Goal: Task Accomplishment & Management: Manage account settings

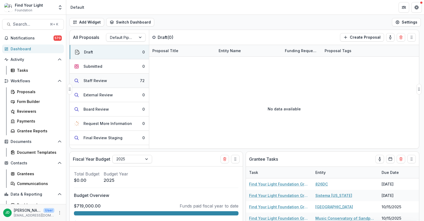
click at [99, 78] on div "Staff Review" at bounding box center [95, 81] width 24 height 6
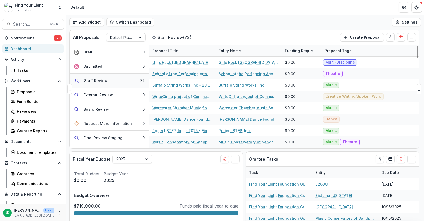
click at [106, 79] on div "Staff Review" at bounding box center [96, 81] width 24 height 6
click at [25, 21] on button "Search... ⌘ + K" at bounding box center [33, 24] width 62 height 11
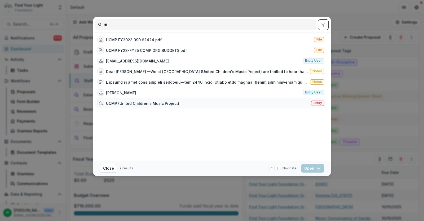
type input "**"
click at [126, 104] on div "UCMP (United Children's Music Project)" at bounding box center [142, 104] width 73 height 6
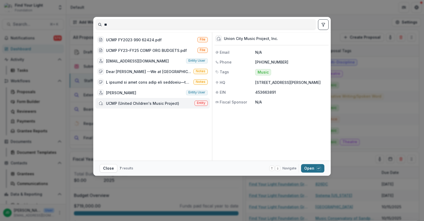
click at [310, 168] on button "Open with enter key" at bounding box center [312, 168] width 23 height 8
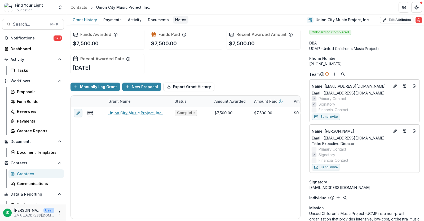
click at [179, 19] on div "Notes" at bounding box center [180, 20] width 15 height 8
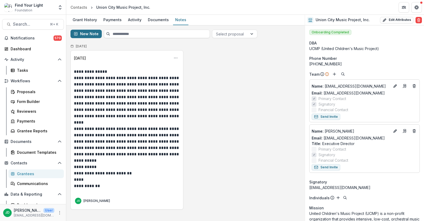
click at [87, 33] on button "New Note" at bounding box center [85, 34] width 31 height 8
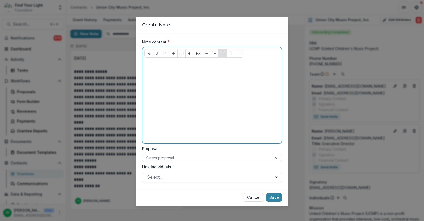
click at [158, 67] on p at bounding box center [211, 65] width 135 height 6
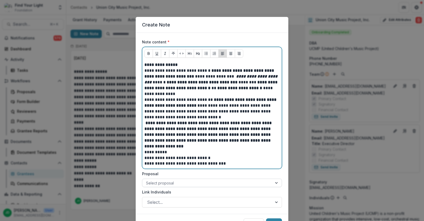
scroll to position [26, 0]
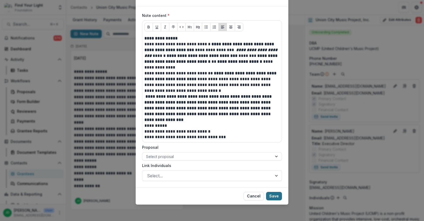
click at [272, 196] on button "Save" at bounding box center [274, 196] width 16 height 8
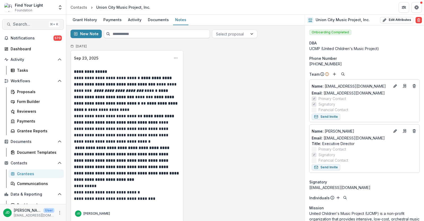
click at [15, 26] on span "Search..." at bounding box center [30, 24] width 34 height 5
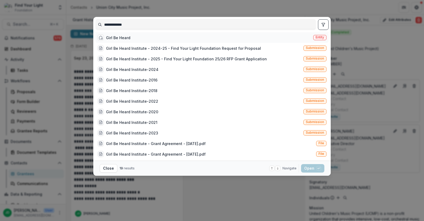
type input "**********"
click at [129, 39] on div "Girl Be Heard" at bounding box center [118, 38] width 24 height 6
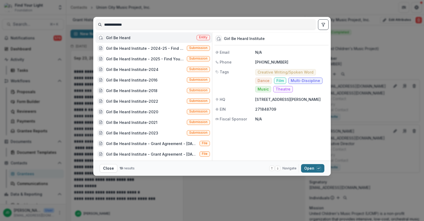
click at [309, 168] on button "Open with enter key" at bounding box center [312, 168] width 23 height 8
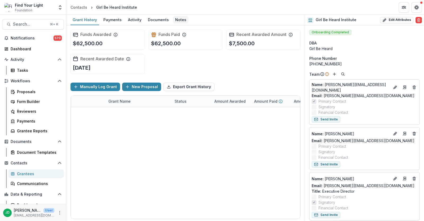
click at [179, 21] on div "Notes" at bounding box center [180, 20] width 15 height 8
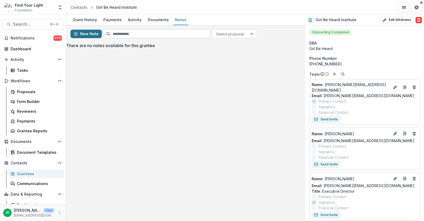
click at [89, 32] on button "New Note" at bounding box center [85, 34] width 31 height 8
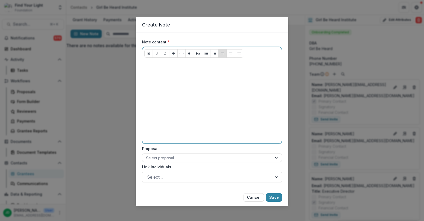
click at [163, 63] on p at bounding box center [211, 65] width 135 height 6
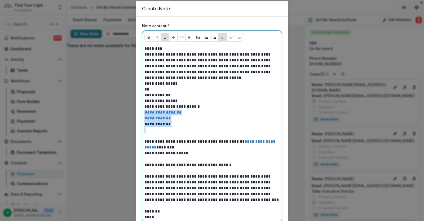
drag, startPoint x: 143, startPoint y: 112, endPoint x: 178, endPoint y: 136, distance: 42.0
click at [178, 136] on div "**********" at bounding box center [211, 133] width 135 height 175
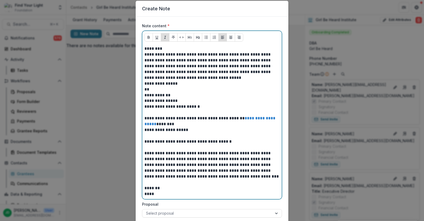
scroll to position [73, 0]
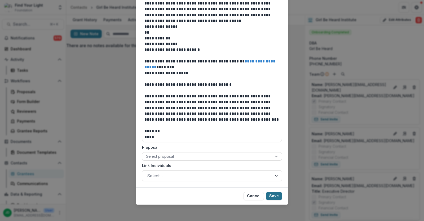
click at [276, 196] on button "Save" at bounding box center [274, 196] width 16 height 8
